Goal: Task Accomplishment & Management: Manage account settings

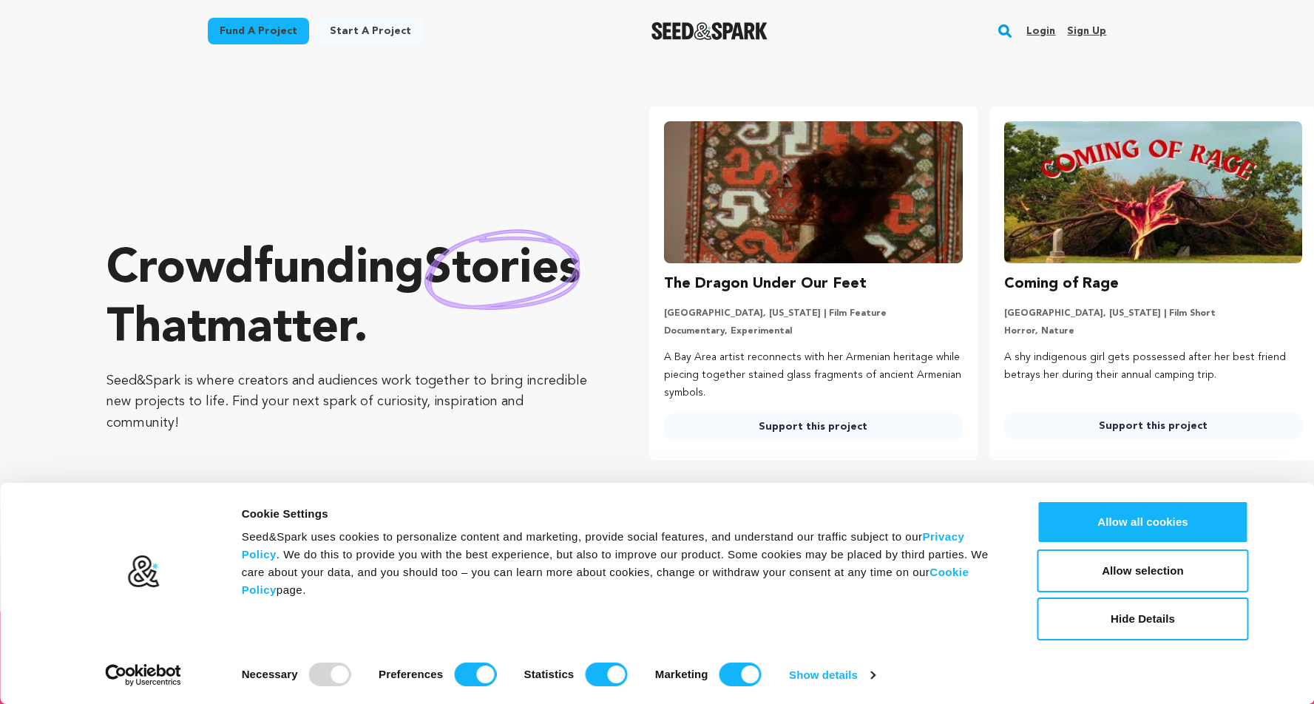
click at [1039, 31] on link "Login" at bounding box center [1040, 31] width 29 height 24
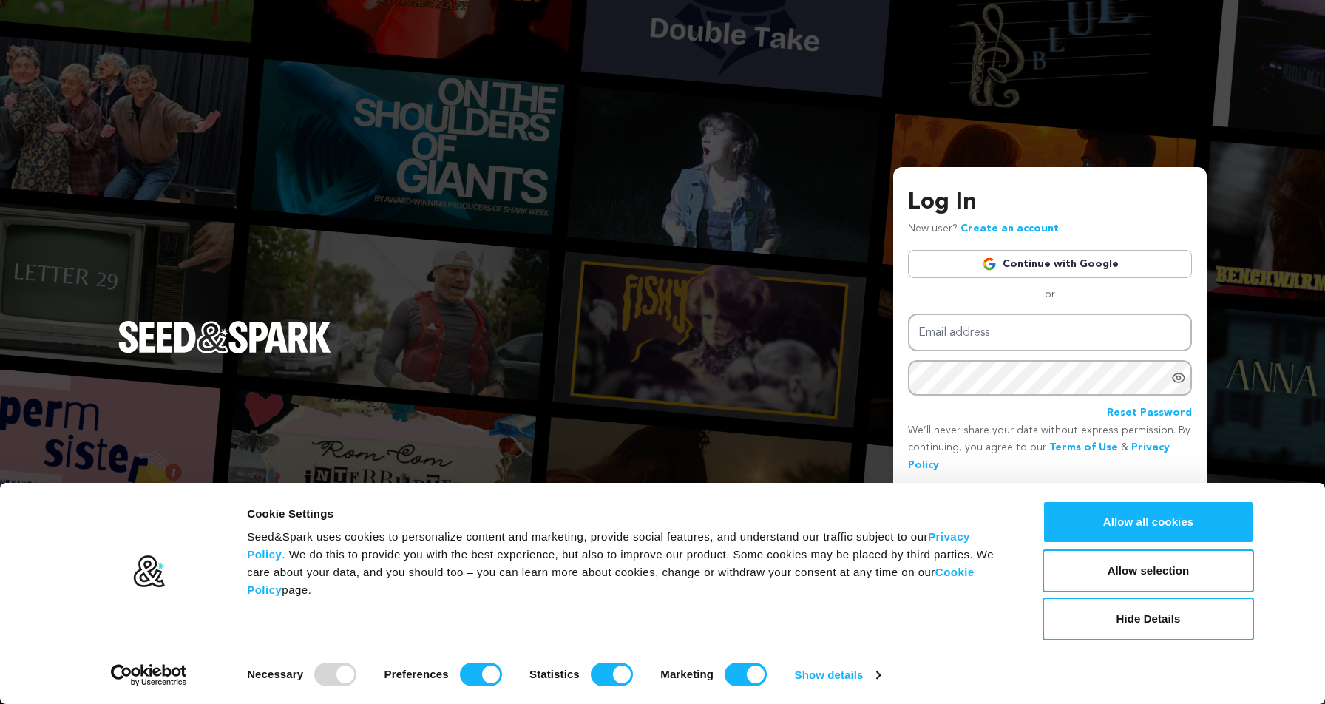
click at [1086, 260] on link "Continue with Google" at bounding box center [1050, 264] width 284 height 28
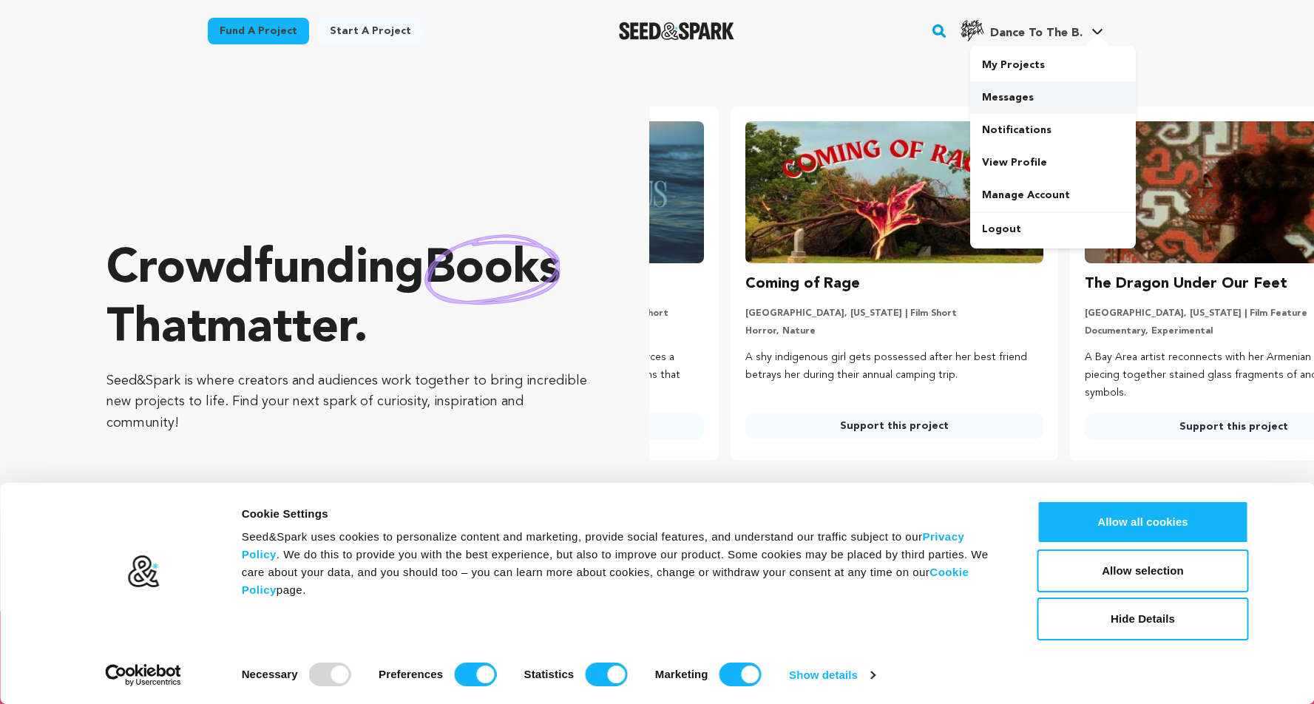
scroll to position [0, 351]
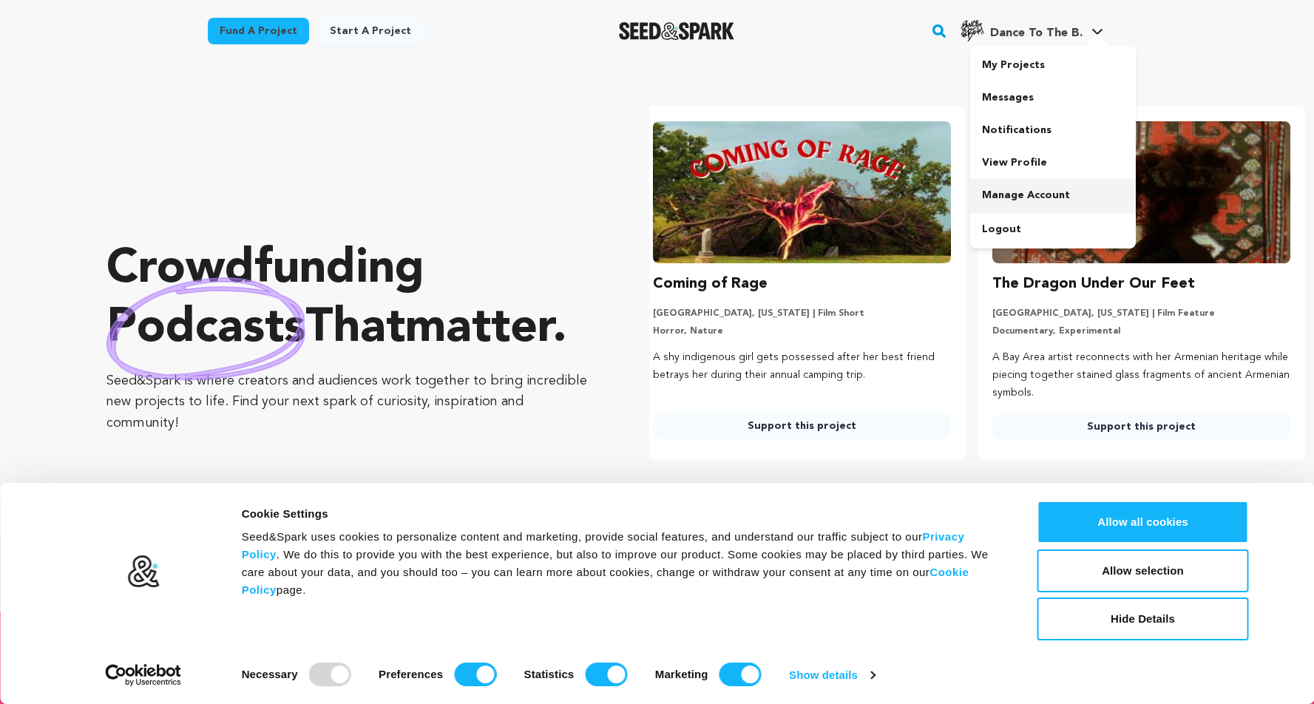
click at [1064, 191] on link "Manage Account" at bounding box center [1053, 195] width 166 height 33
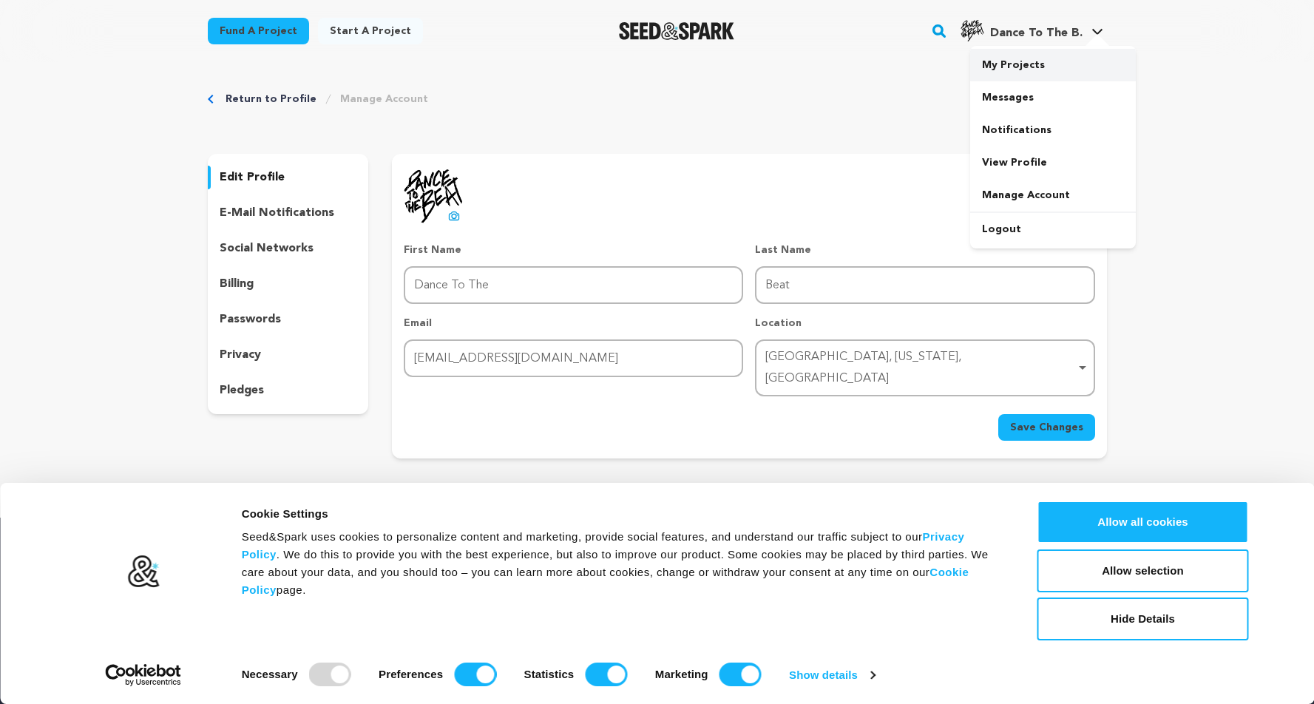
click at [1035, 61] on link "My Projects" at bounding box center [1053, 65] width 166 height 33
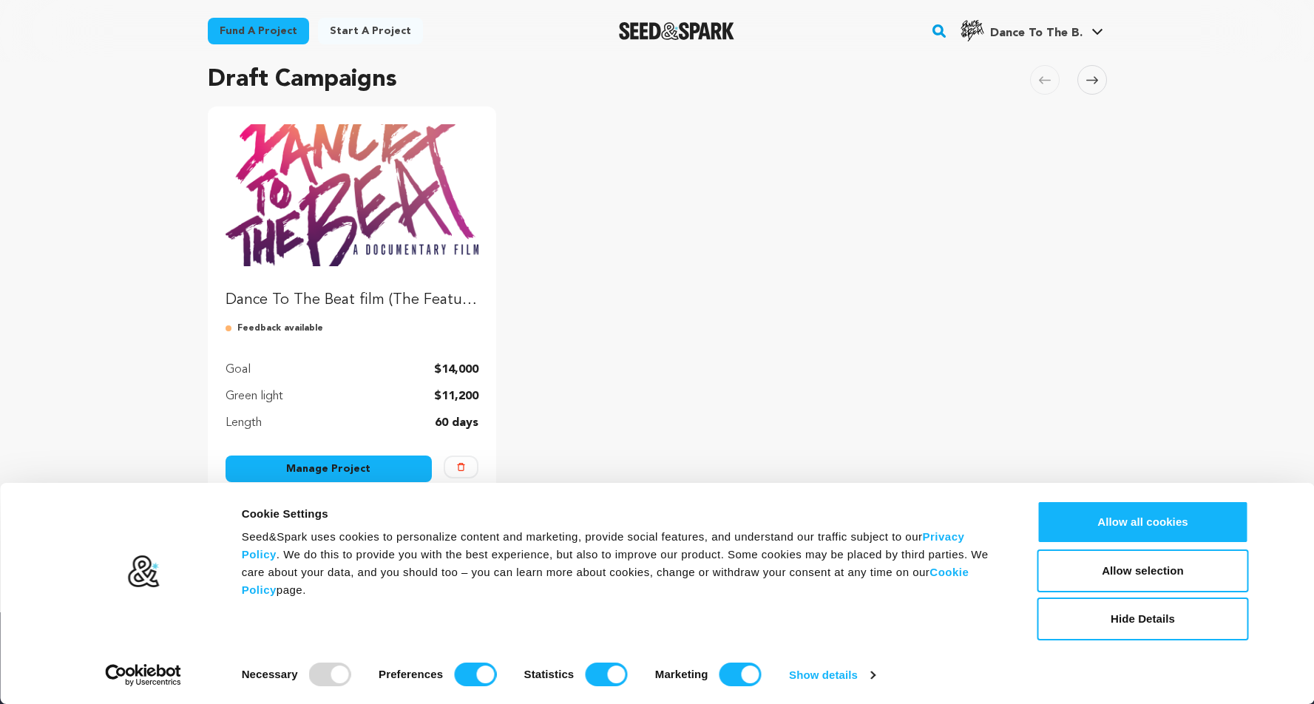
scroll to position [208, 0]
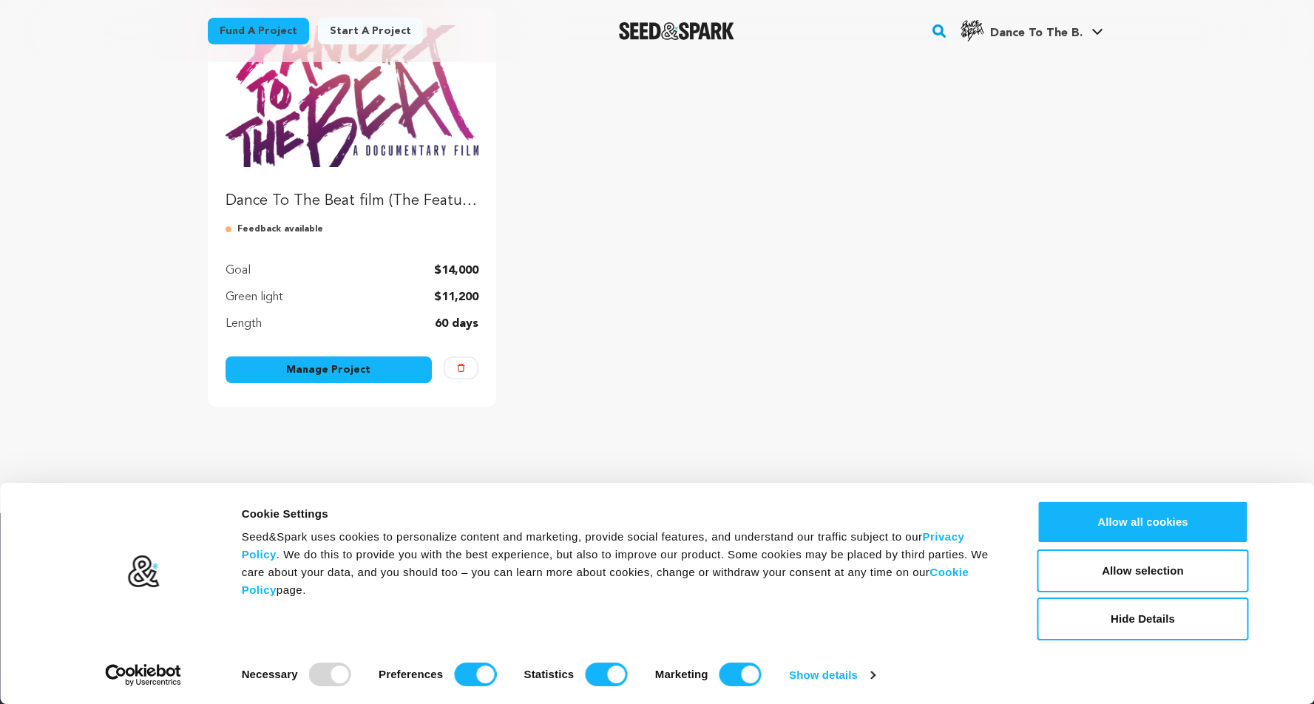
click at [370, 376] on link "Manage Project" at bounding box center [328, 369] width 207 height 27
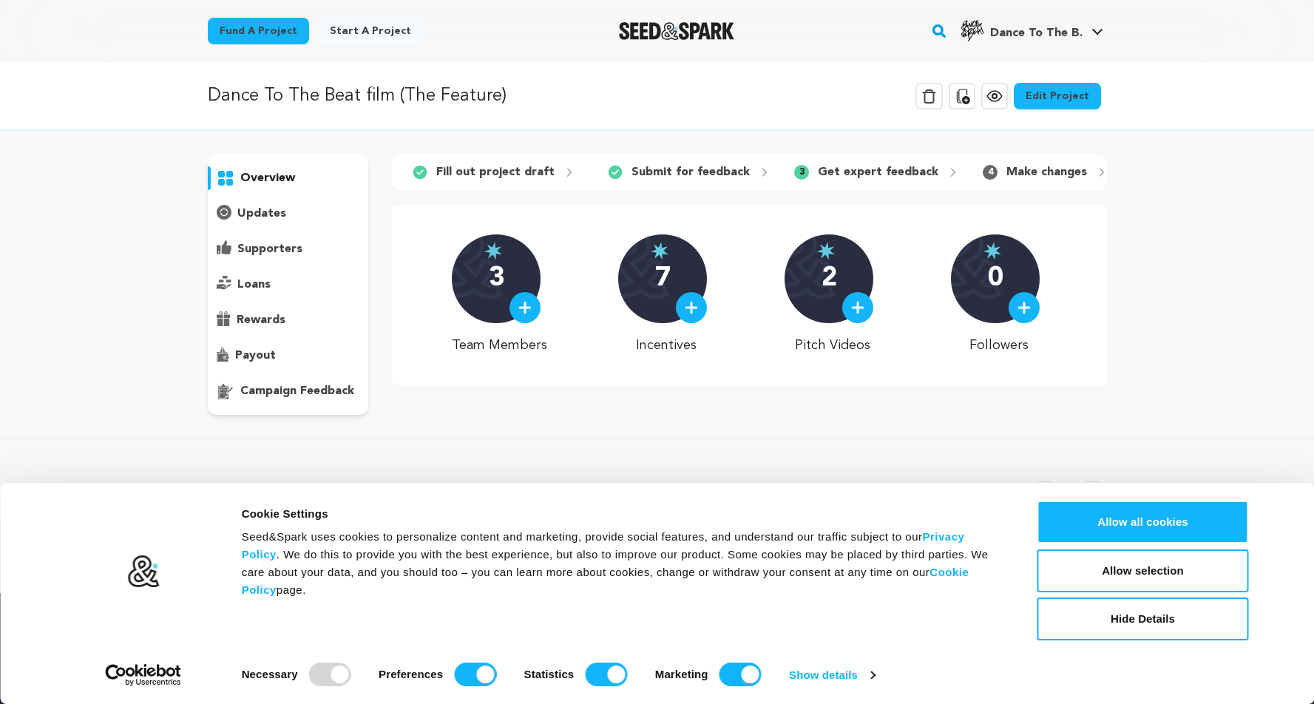
click at [263, 176] on p "overview" at bounding box center [267, 178] width 55 height 18
click at [996, 98] on icon at bounding box center [994, 96] width 4 height 4
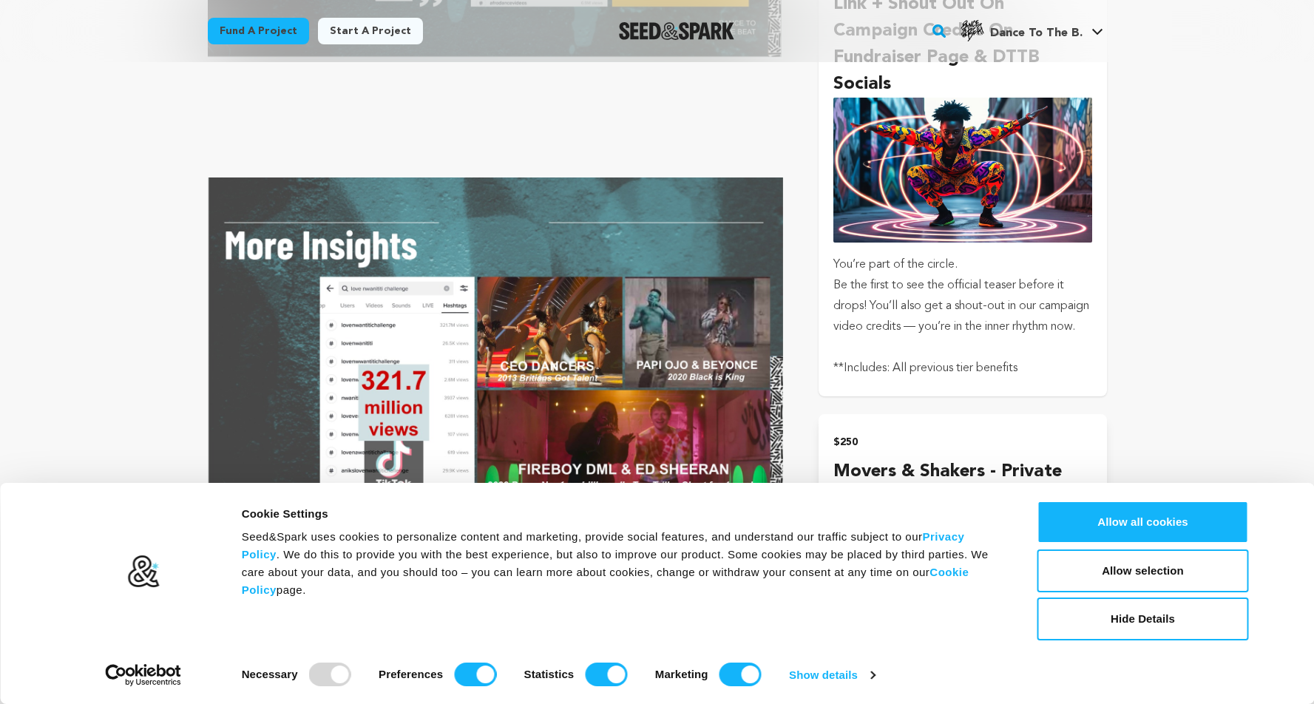
scroll to position [2321, 0]
